Goal: Transaction & Acquisition: Book appointment/travel/reservation

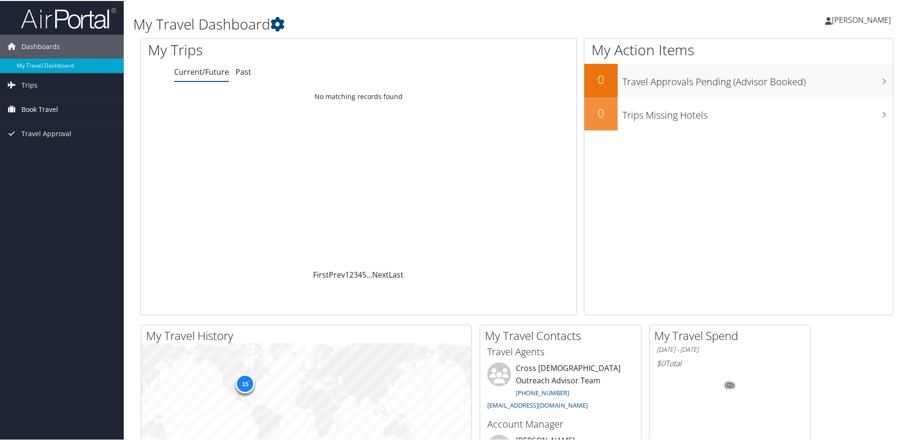
click at [21, 99] on span "Book Travel" at bounding box center [39, 109] width 37 height 24
click at [47, 154] on link "Book/Manage Online Trips" at bounding box center [62, 156] width 124 height 14
